Goal: Book appointment/travel/reservation

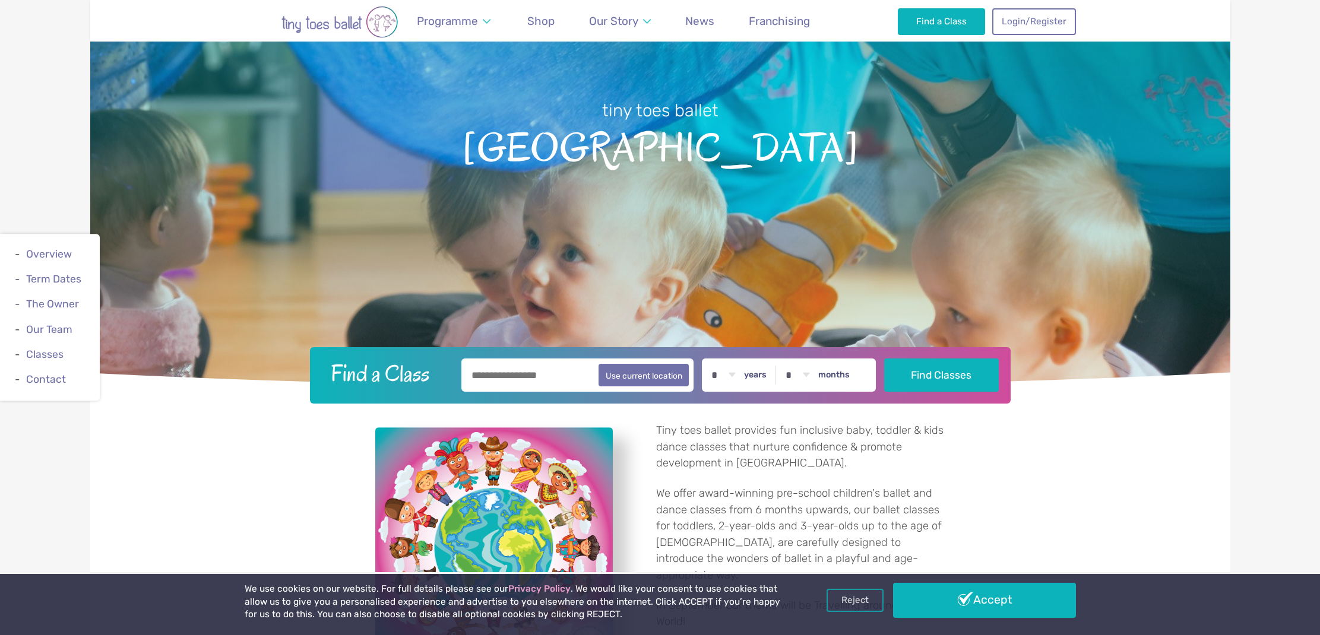
scroll to position [207, 0]
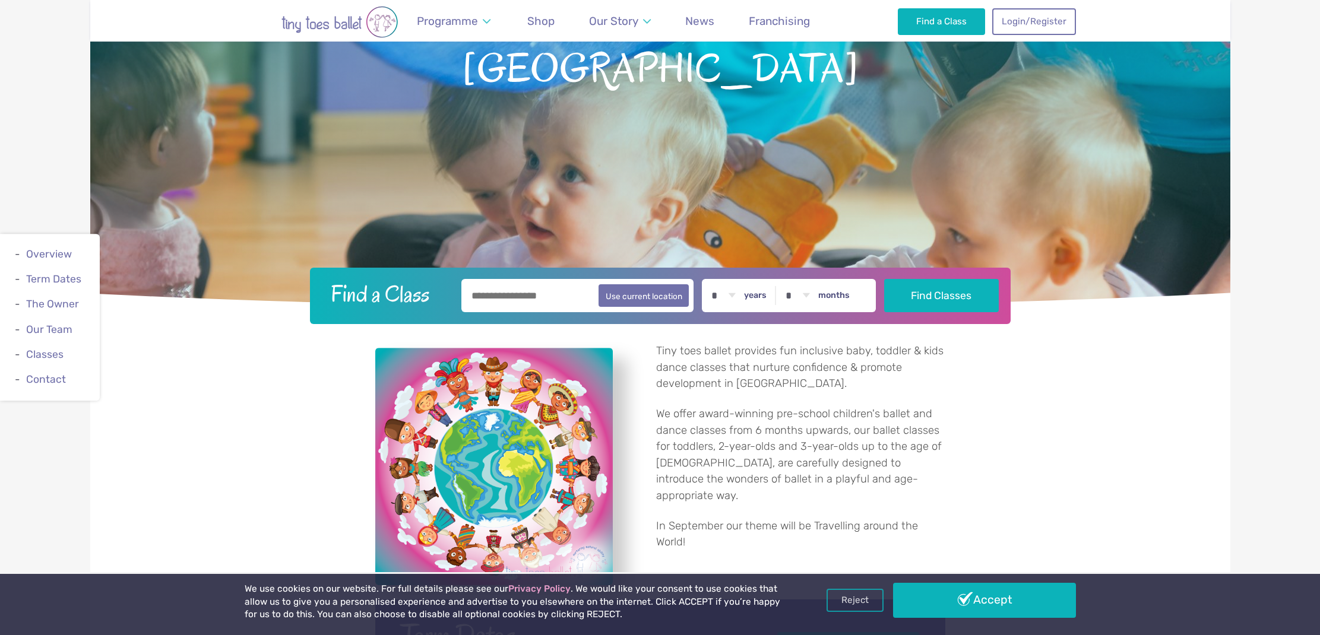
click at [766, 294] on label "years" at bounding box center [755, 295] width 23 height 11
click at [741, 294] on select "* * * * * * * * * * ** ** **" at bounding box center [723, 295] width 37 height 33
select select "*"
click at [483, 296] on input "text" at bounding box center [577, 295] width 233 height 33
type input "*********"
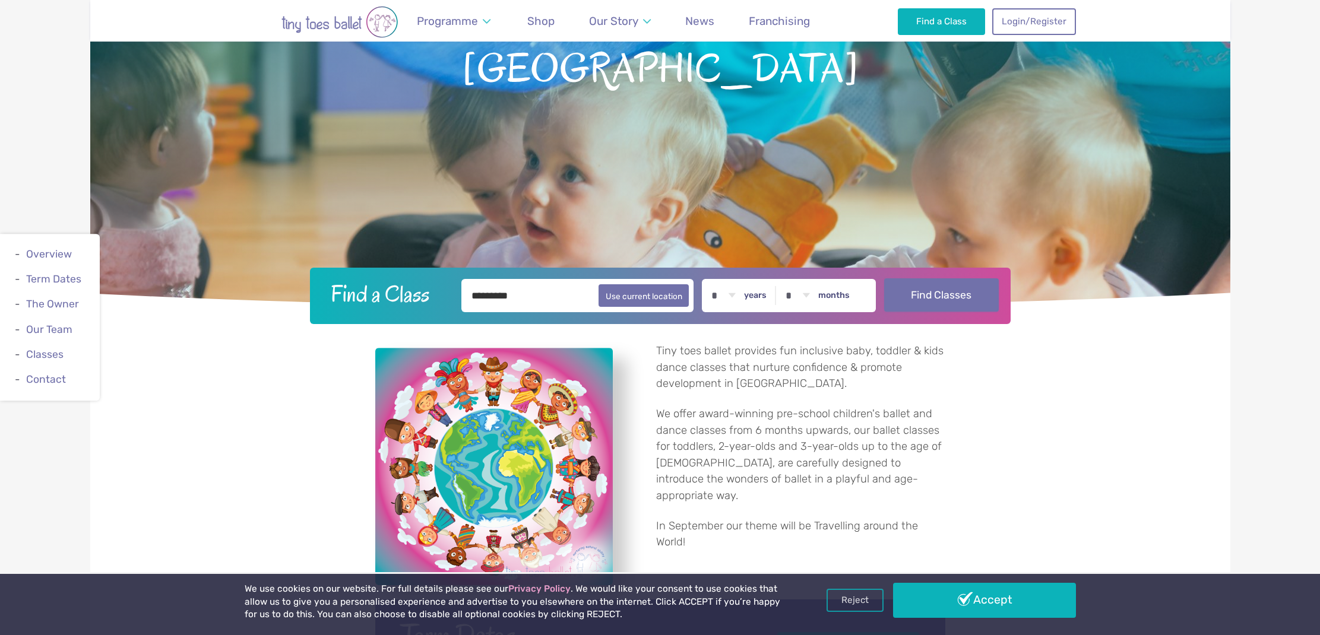
click at [960, 296] on button "Find Classes" at bounding box center [941, 294] width 115 height 33
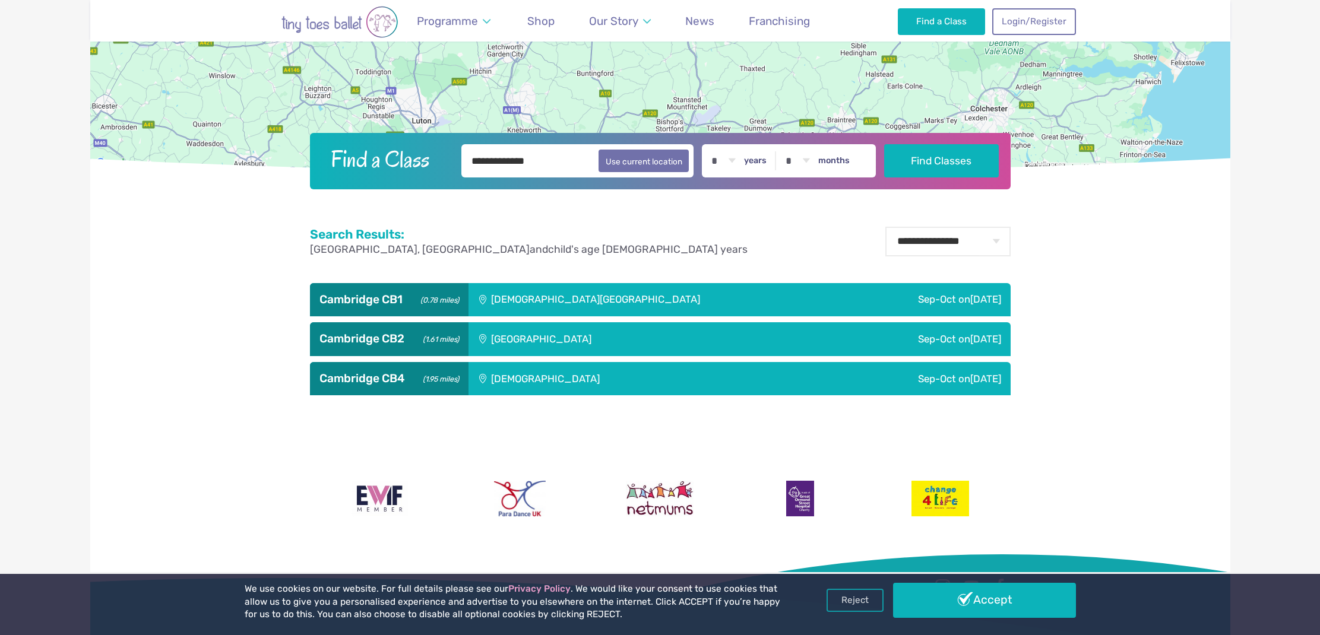
scroll to position [466, 0]
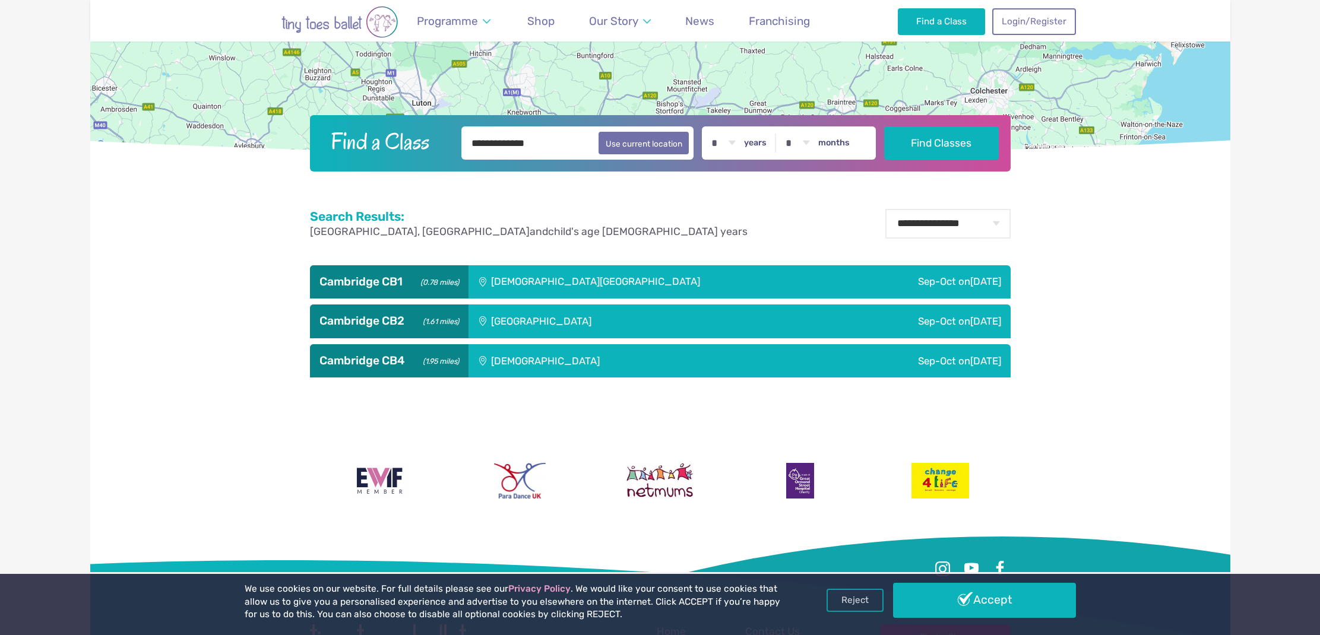
click at [573, 368] on div "[DEMOGRAPHIC_DATA]" at bounding box center [625, 360] width 315 height 33
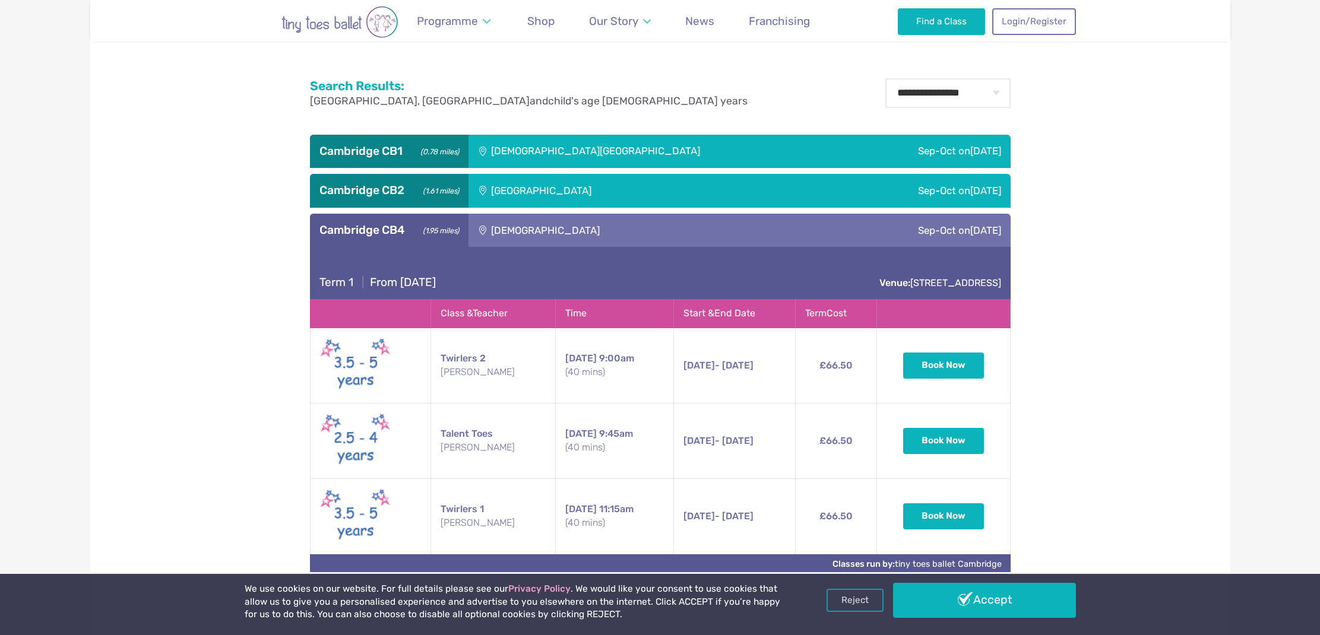
scroll to position [599, 0]
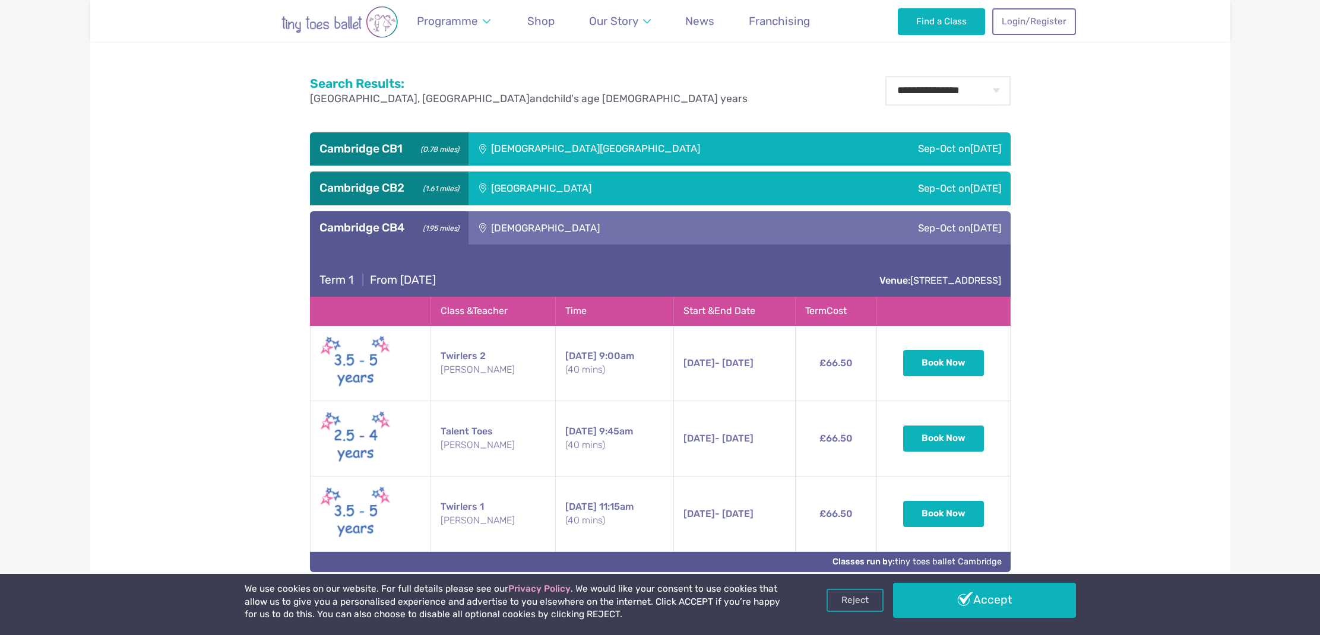
click at [536, 189] on div "[GEOGRAPHIC_DATA]" at bounding box center [621, 188] width 306 height 33
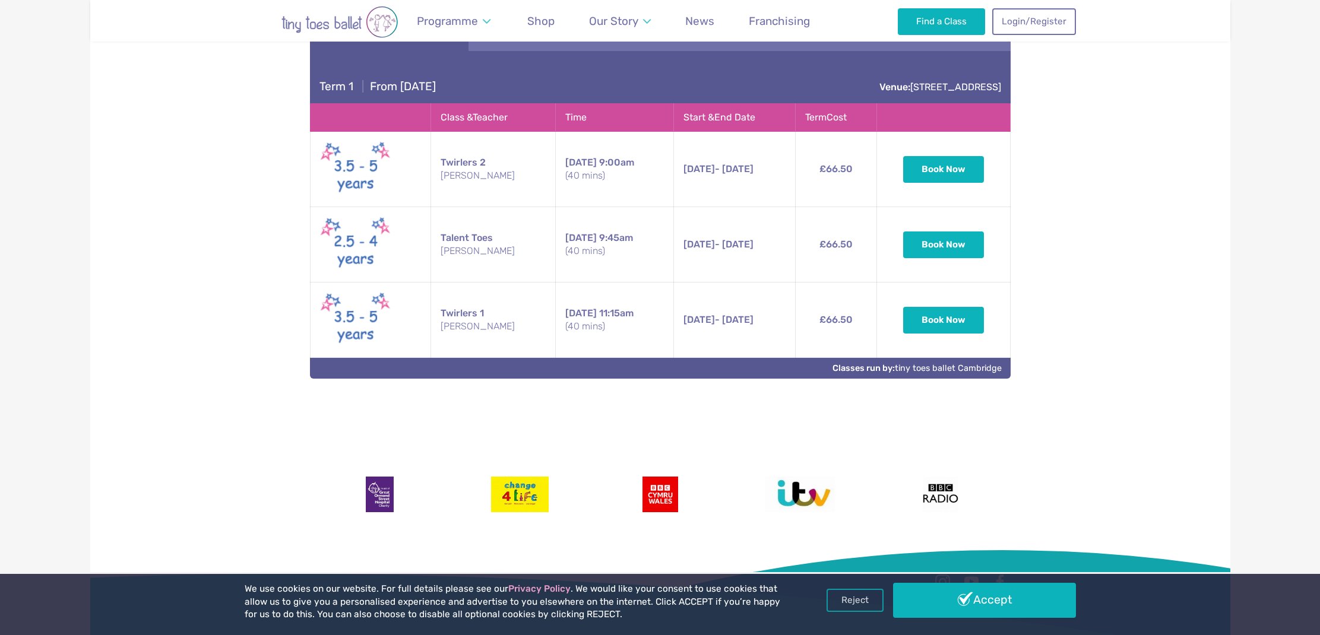
scroll to position [606, 0]
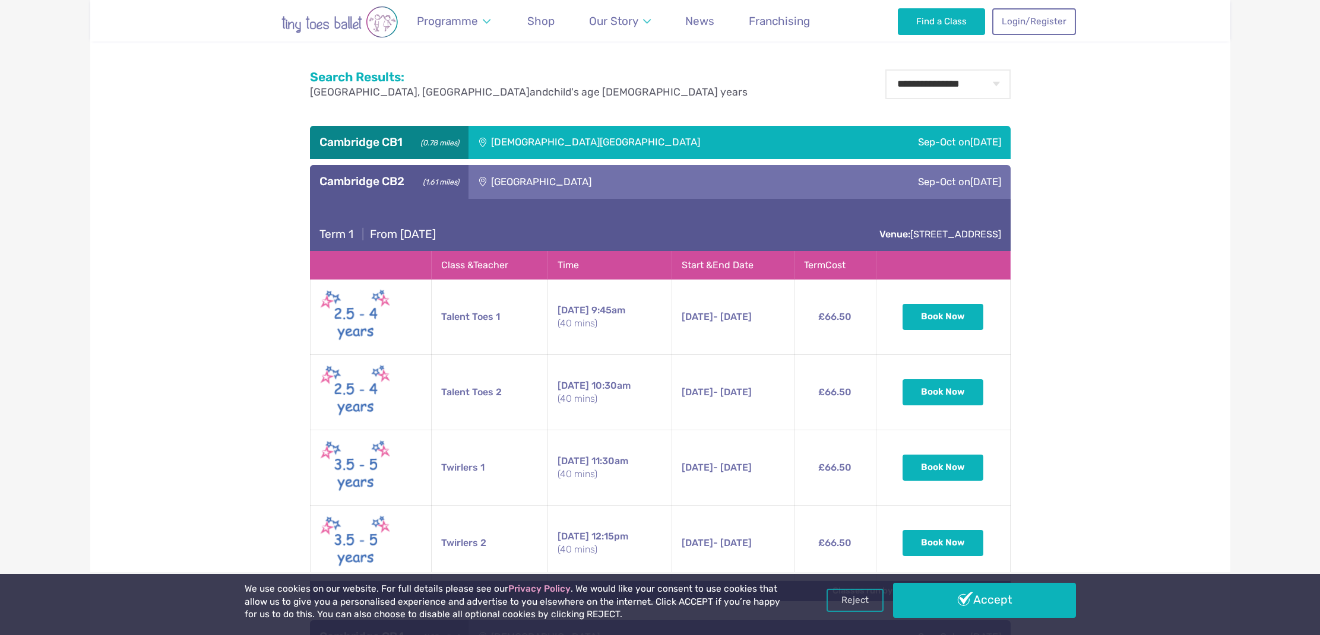
click at [560, 147] on div "[DEMOGRAPHIC_DATA][GEOGRAPHIC_DATA]" at bounding box center [658, 142] width 381 height 33
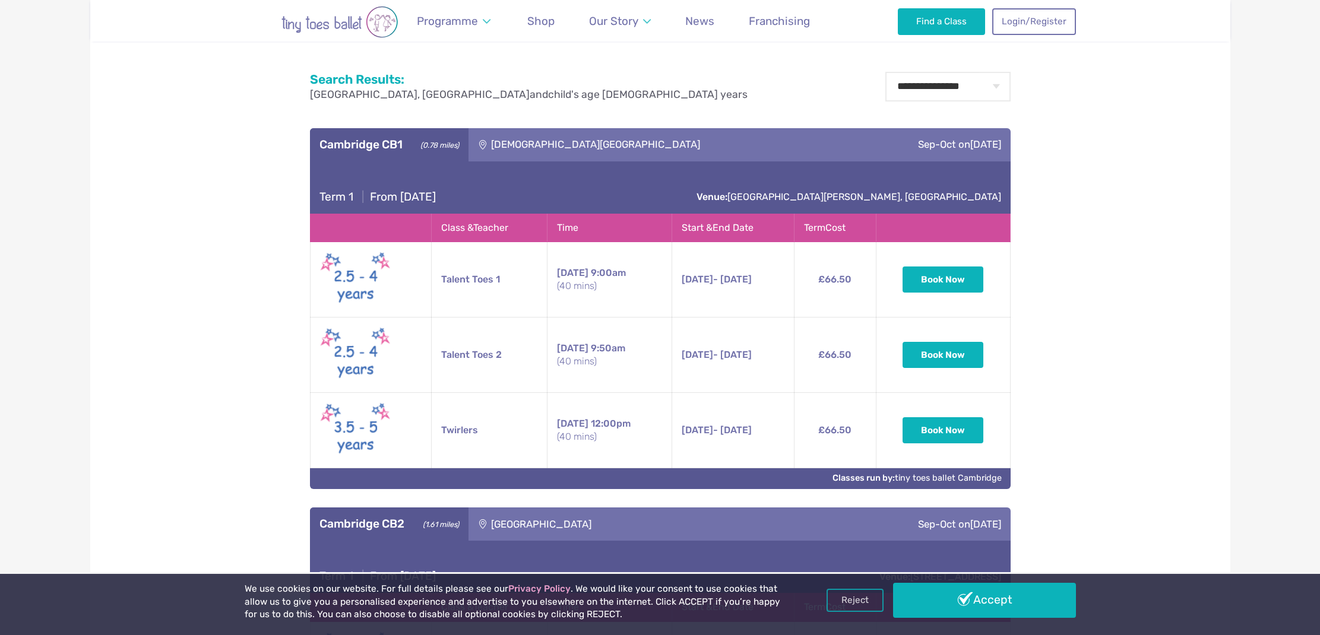
scroll to position [1015, 0]
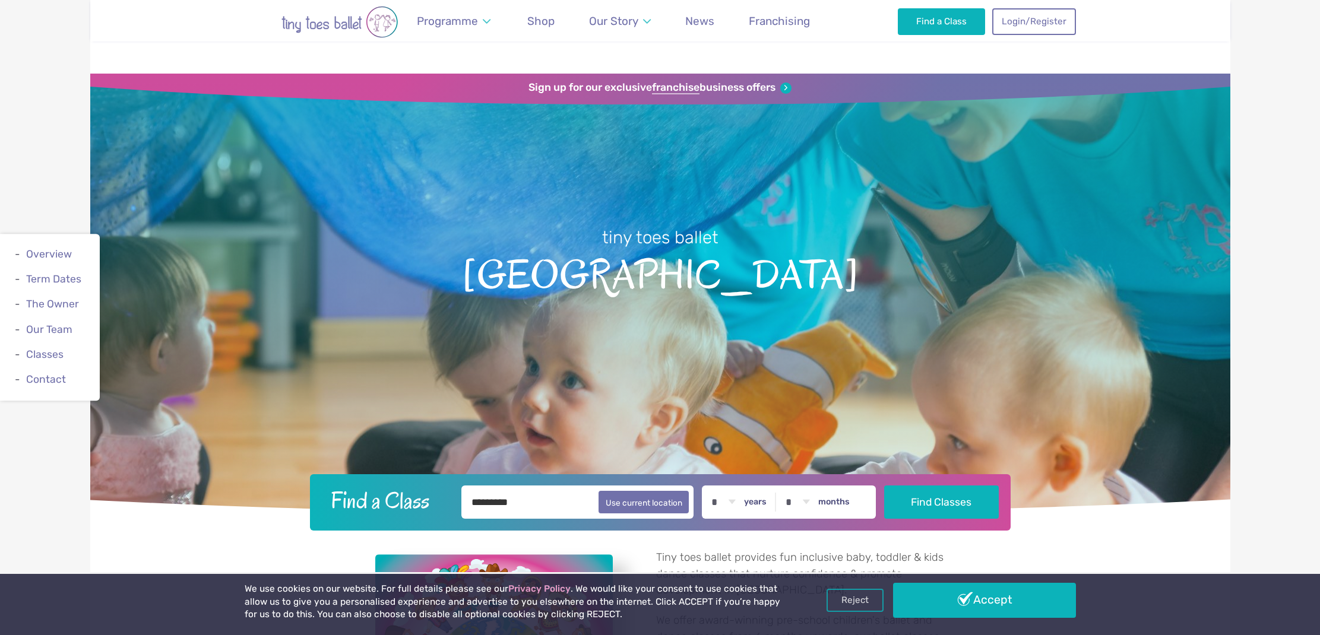
select select "*"
